Goal: Find contact information: Find contact information

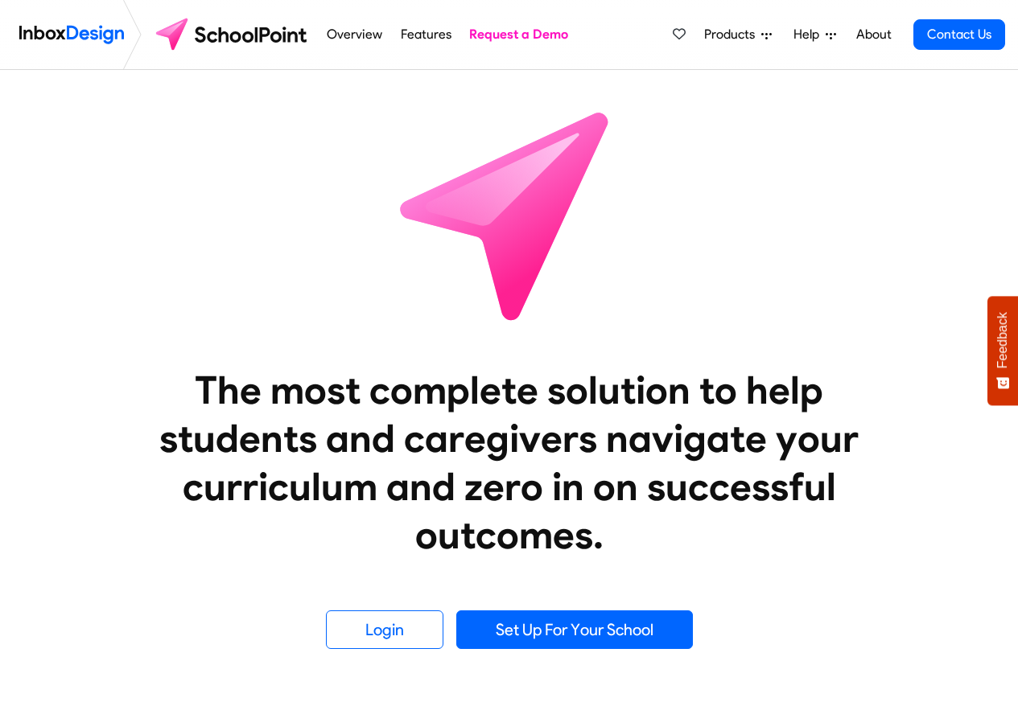
click at [871, 35] on link "About" at bounding box center [873, 35] width 44 height 32
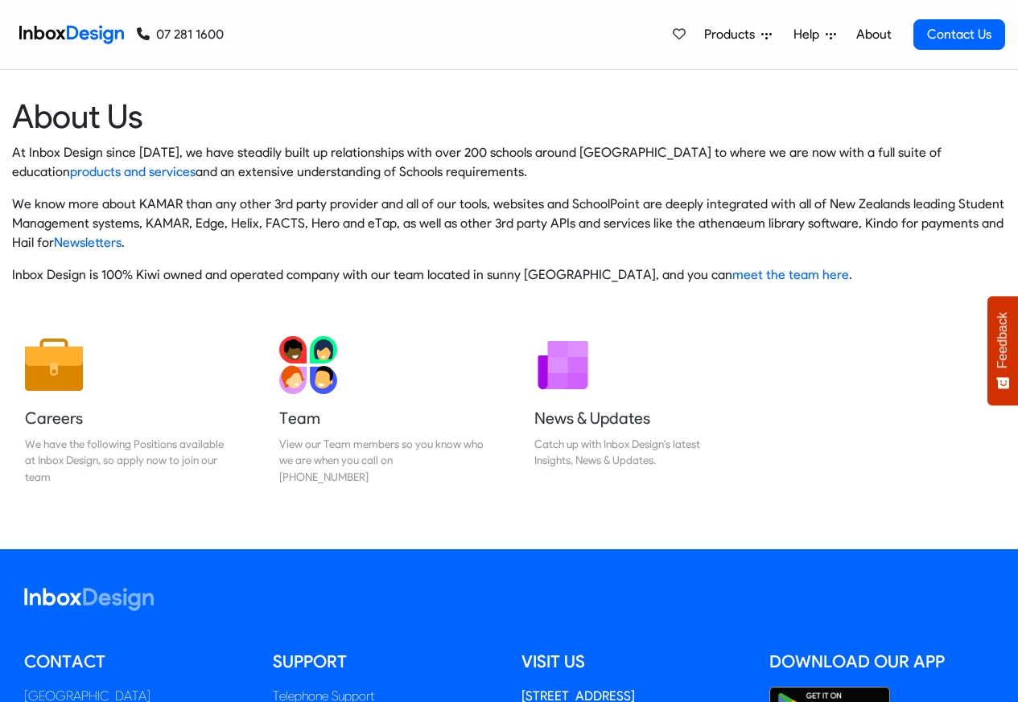
click at [212, 32] on link "07 281 1600" at bounding box center [180, 34] width 87 height 19
